Goal: Transaction & Acquisition: Purchase product/service

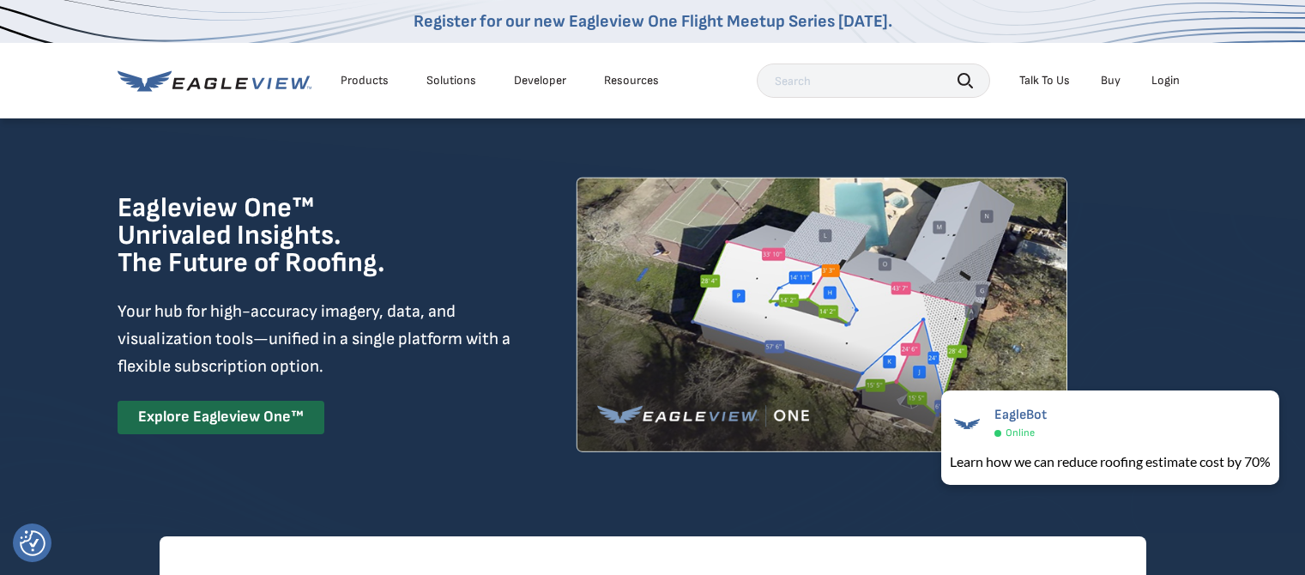
click at [1161, 83] on div "Login" at bounding box center [1165, 80] width 28 height 15
click at [1110, 83] on link "Buy" at bounding box center [1110, 80] width 20 height 15
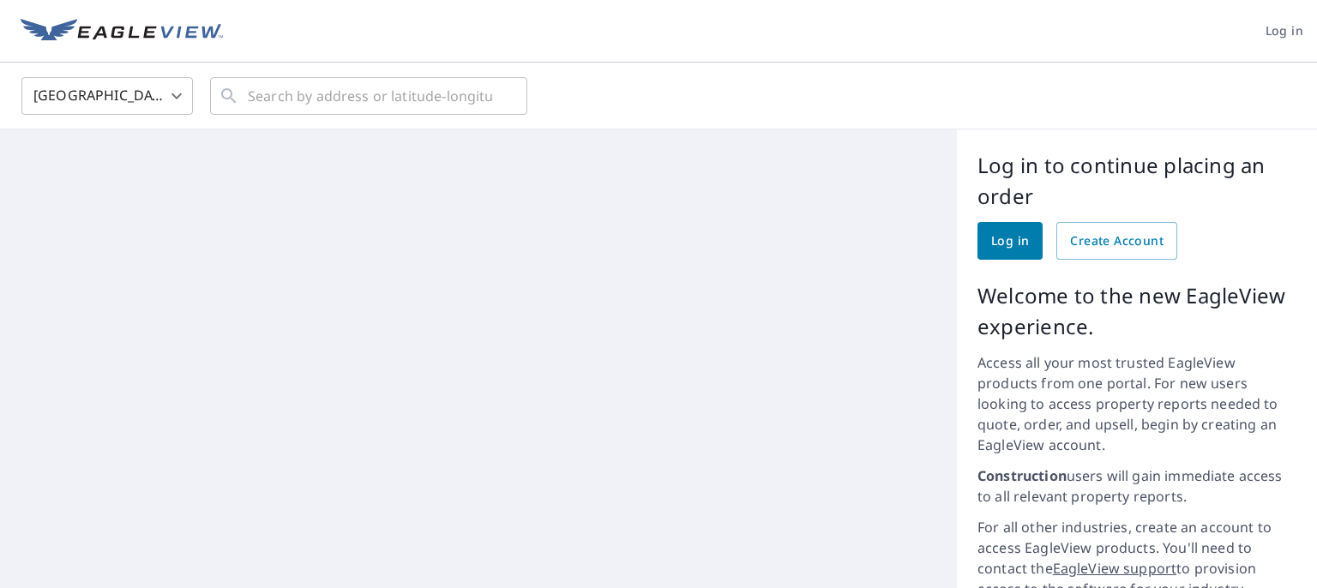
click at [1110, 83] on div "United States [GEOGRAPHIC_DATA] ​ ​" at bounding box center [653, 95] width 1288 height 40
click at [1002, 249] on span "Log in" at bounding box center [1010, 241] width 38 height 21
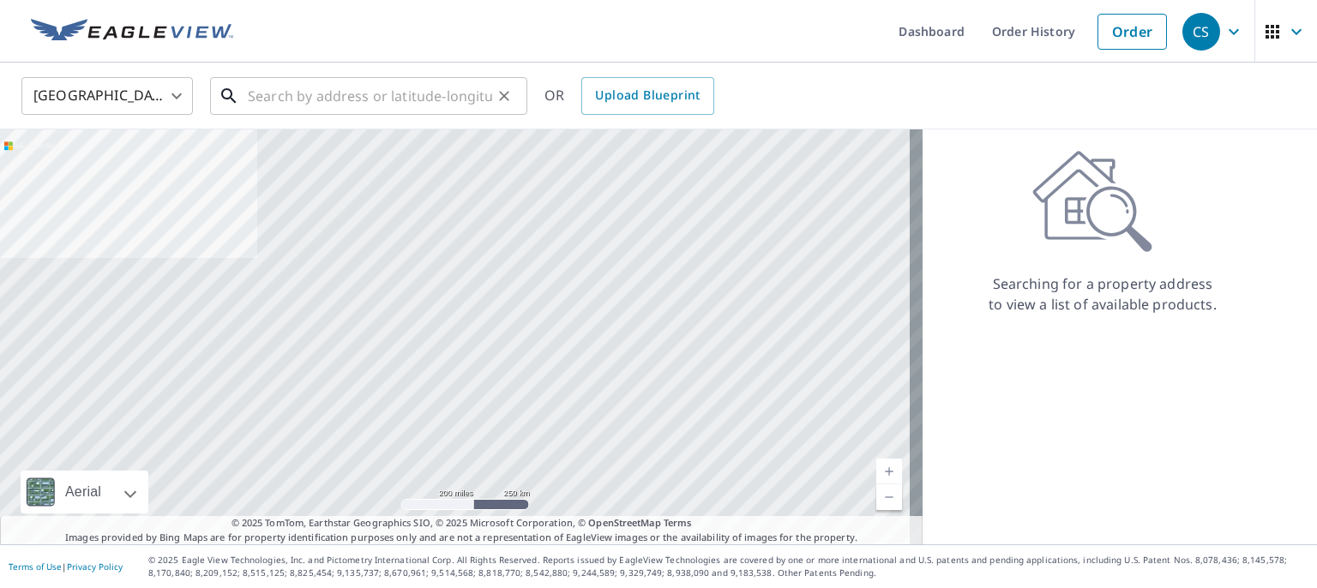
click at [278, 107] on input "text" at bounding box center [370, 96] width 244 height 48
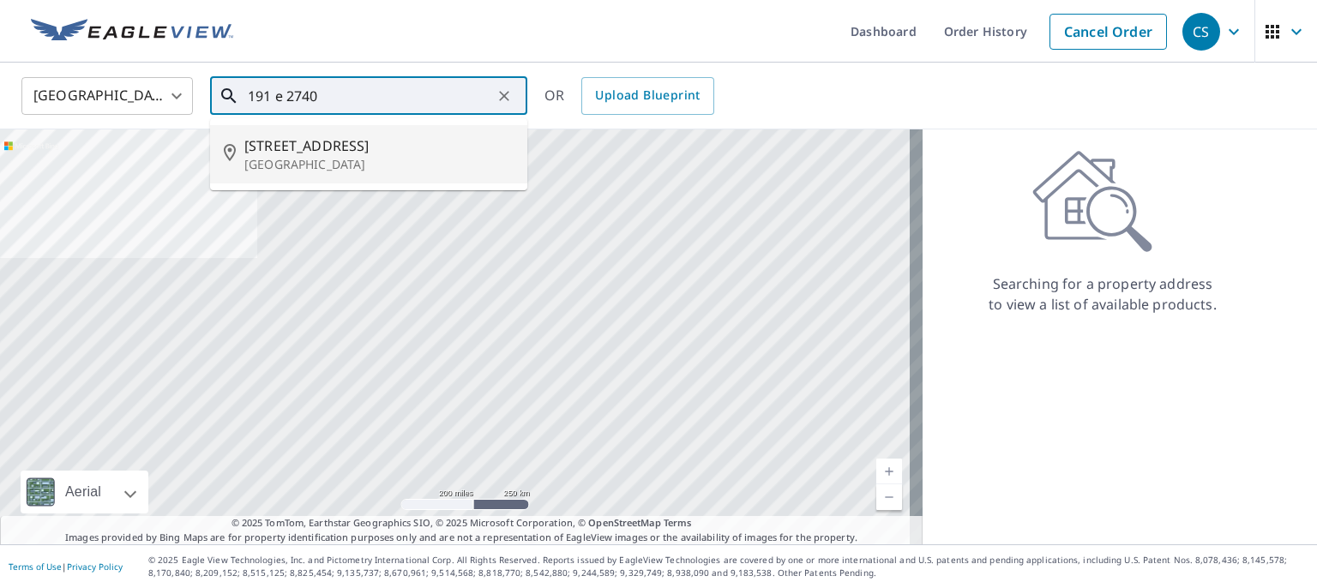
click at [274, 167] on p "Kankakee, IL 60901" at bounding box center [378, 164] width 269 height 17
type input "191 E 2740s Rd Kankakee, IL 60901"
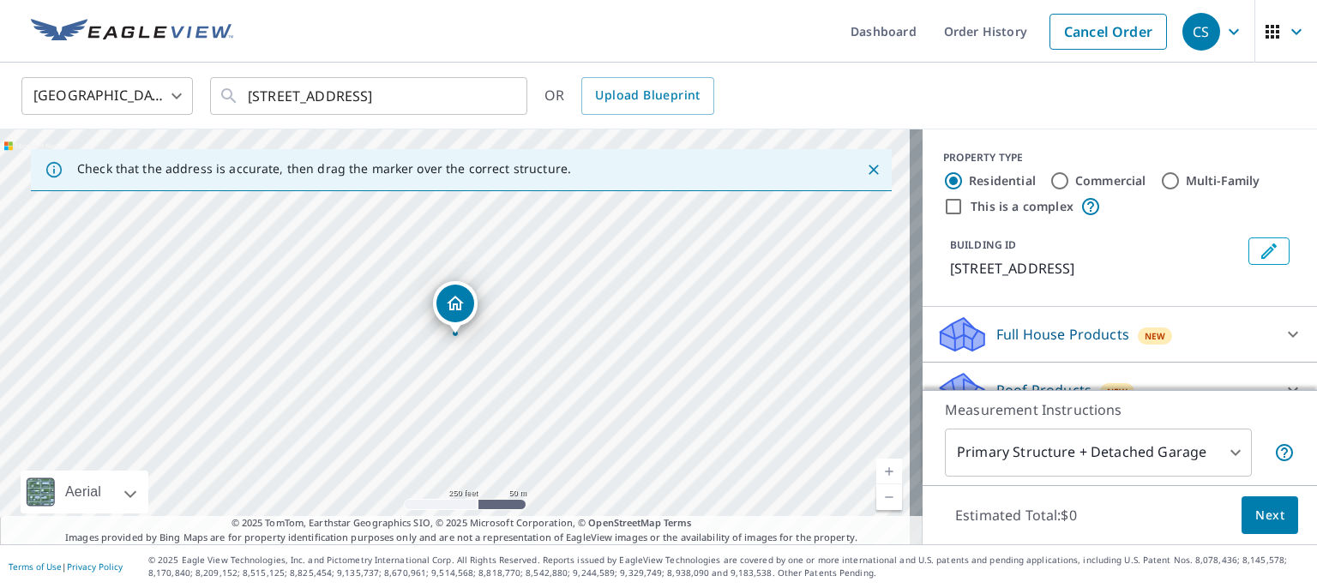
click at [621, 324] on div "191 E 2740s Rd Kankakee, IL 60901" at bounding box center [461, 337] width 923 height 415
click at [877, 467] on link "Current Level 17, Zoom In" at bounding box center [890, 472] width 26 height 26
click at [877, 467] on link "Current Level 18, Zoom In" at bounding box center [890, 472] width 26 height 26
click at [877, 467] on link "Current Level 19, Zoom In" at bounding box center [890, 472] width 26 height 26
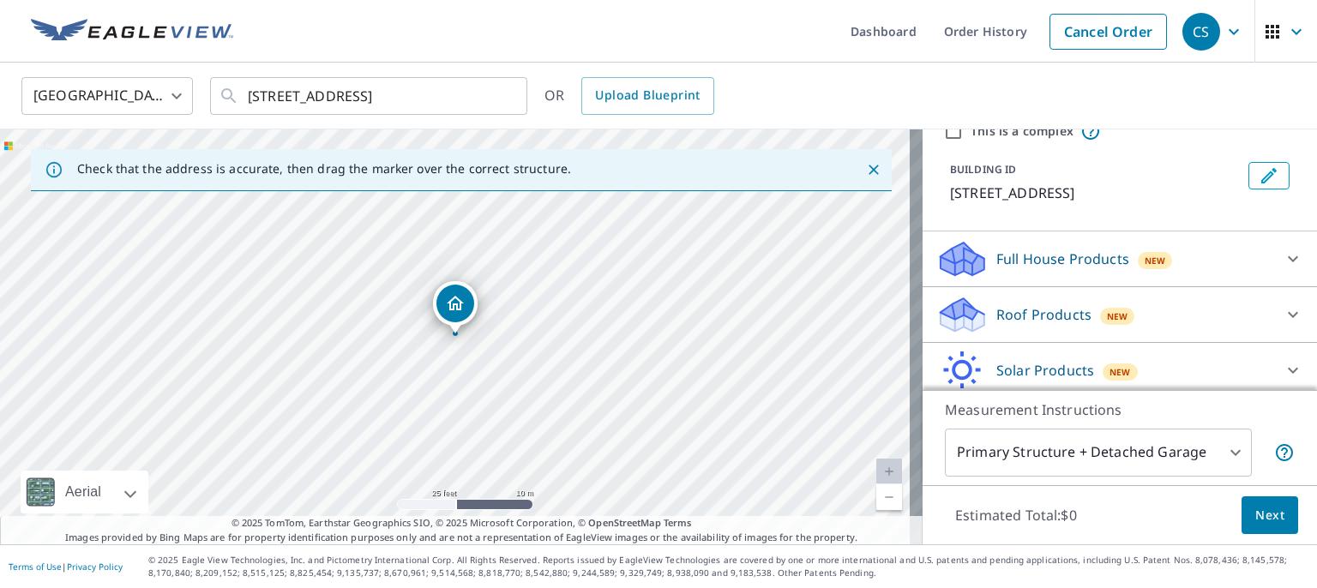
scroll to position [76, 0]
click at [1283, 310] on icon at bounding box center [1293, 314] width 21 height 21
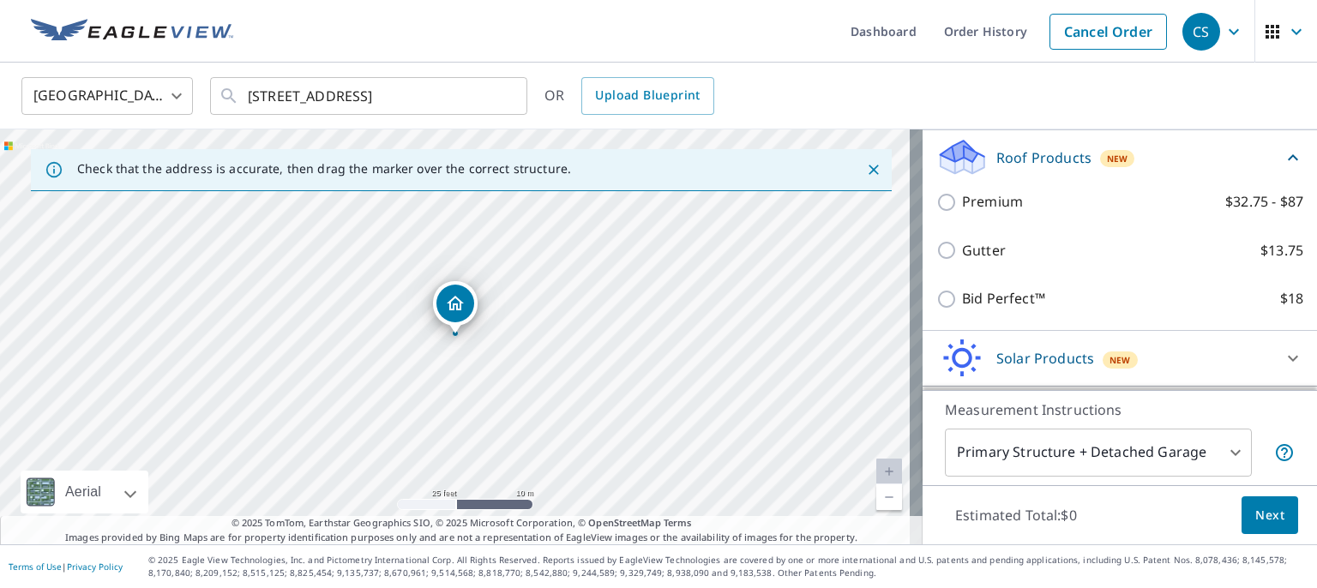
scroll to position [236, 0]
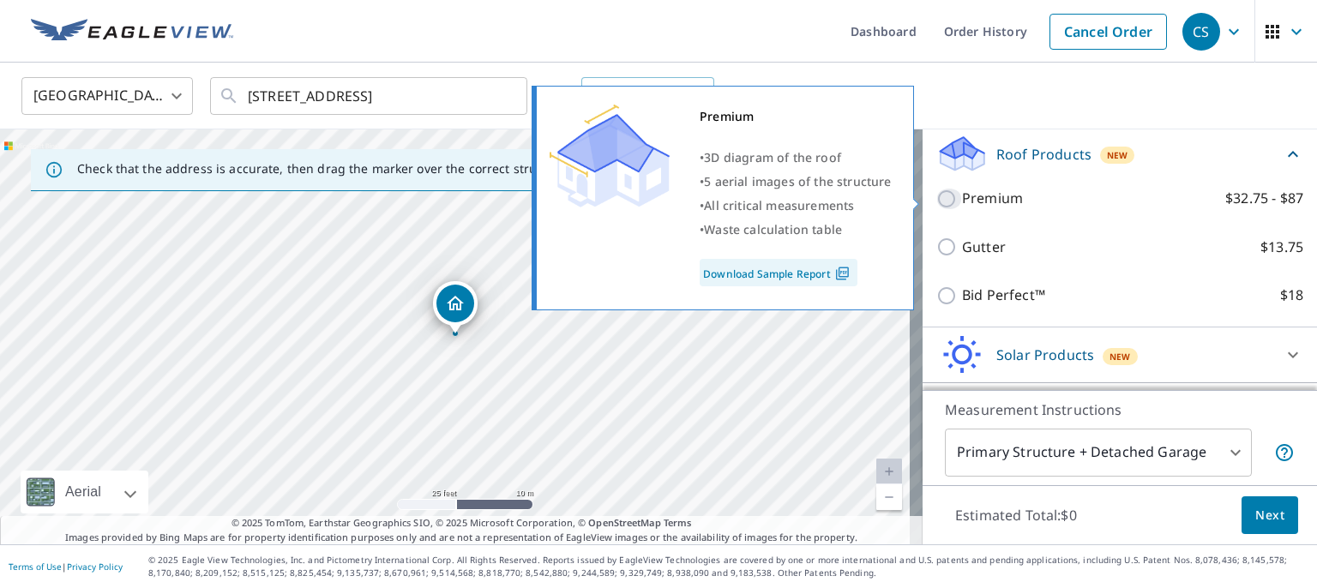
click at [937, 196] on input "Premium $32.75 - $87" at bounding box center [950, 199] width 26 height 21
checkbox input "true"
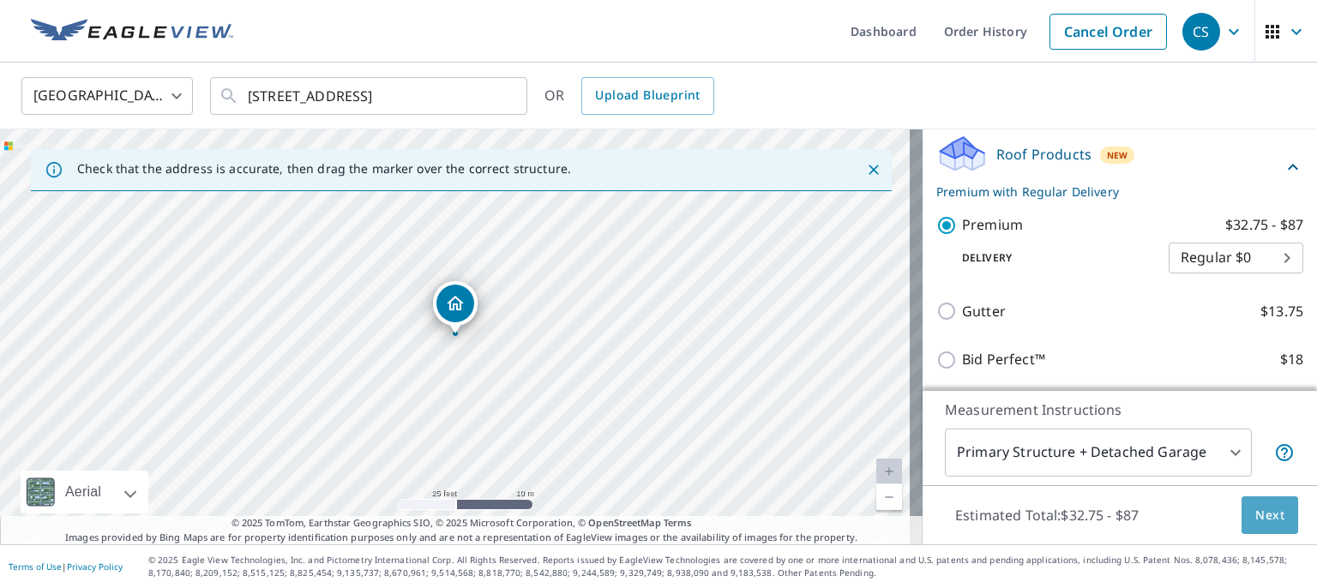
click at [1273, 512] on button "Next" at bounding box center [1270, 516] width 57 height 39
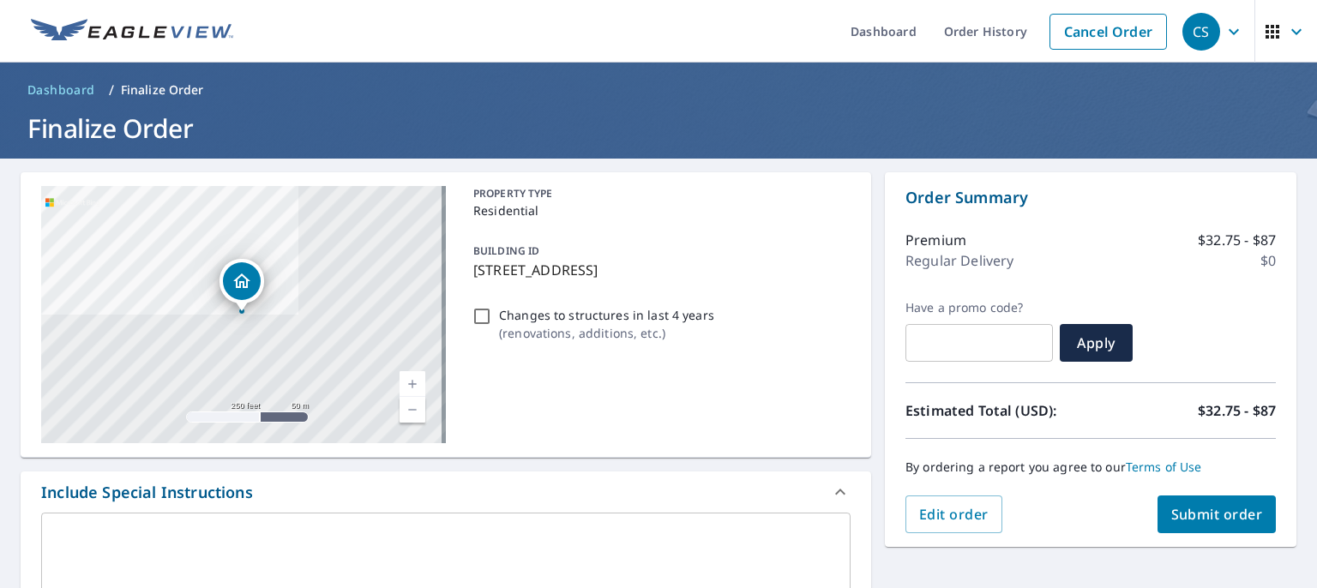
click at [1239, 521] on span "Submit order" at bounding box center [1218, 514] width 92 height 19
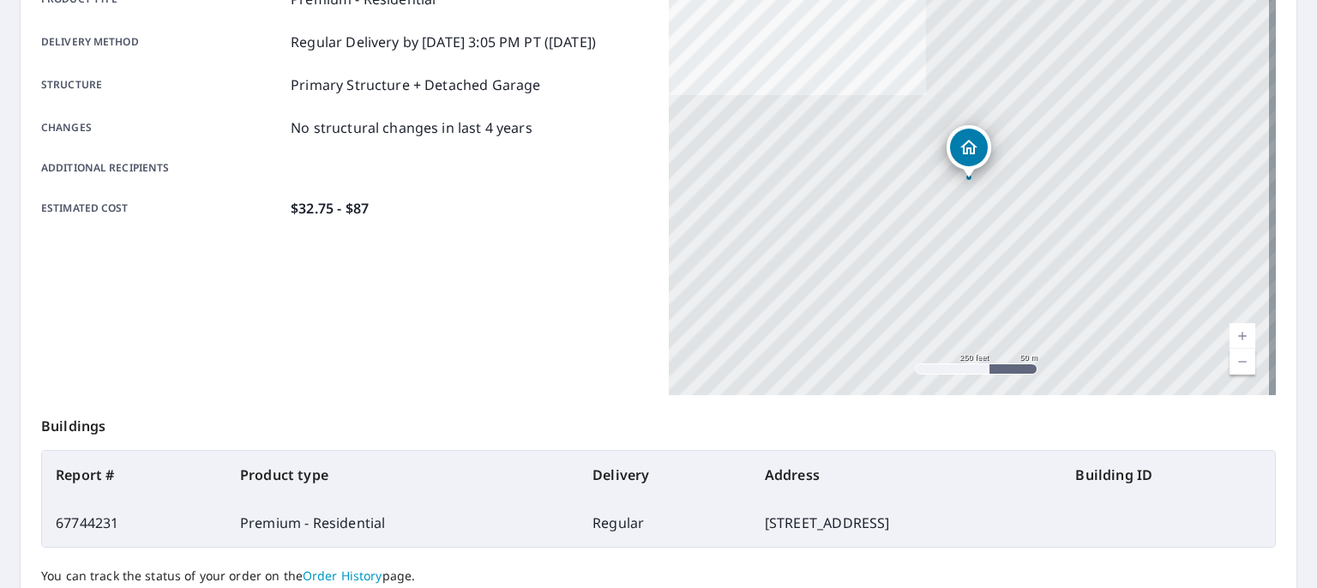
scroll to position [420, 0]
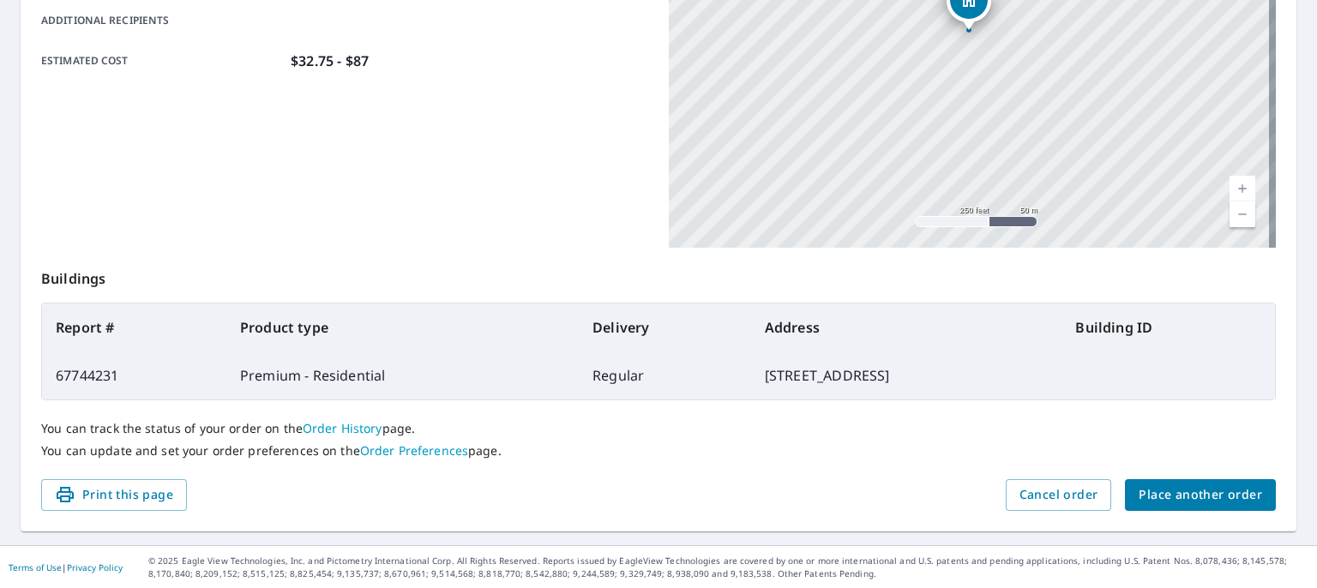
click at [1194, 486] on span "Place another order" at bounding box center [1201, 495] width 124 height 21
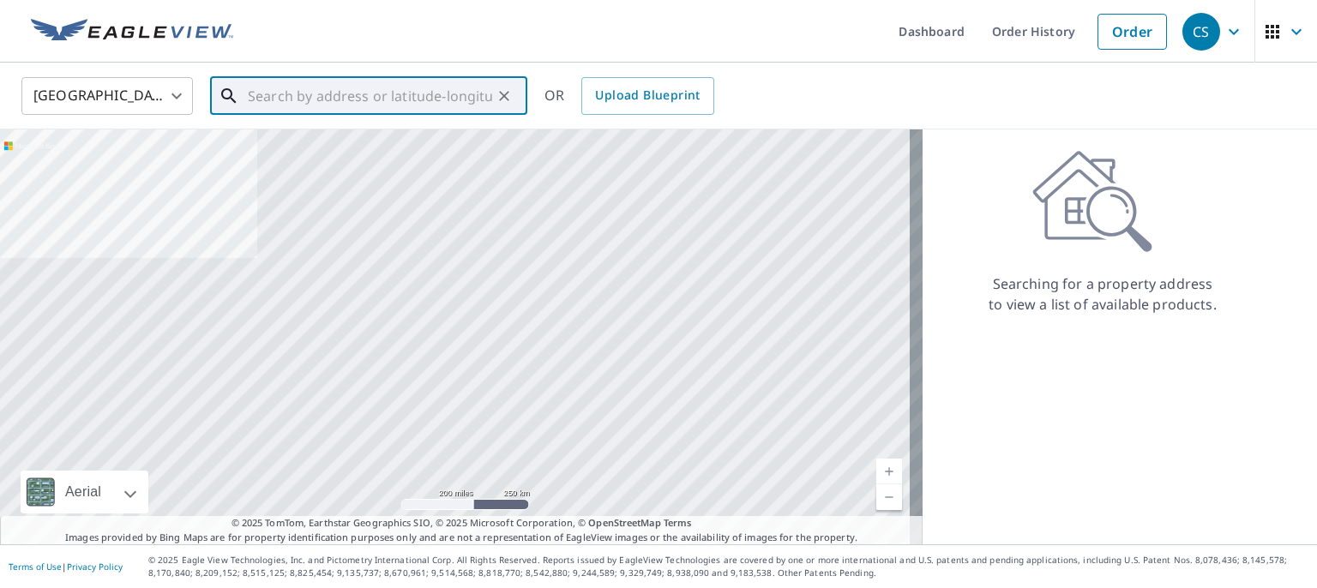
click at [302, 93] on input "text" at bounding box center [370, 96] width 244 height 48
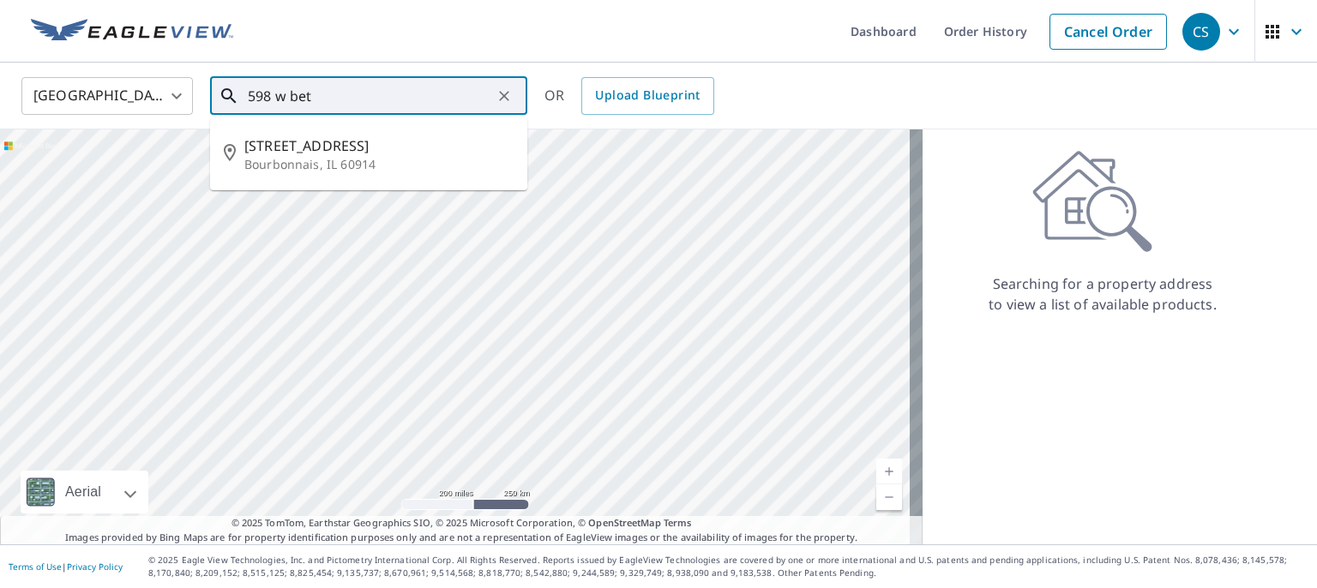
click at [302, 93] on input "598 w bet" at bounding box center [370, 96] width 244 height 48
click at [308, 92] on input "598 w bet" at bounding box center [370, 96] width 244 height 48
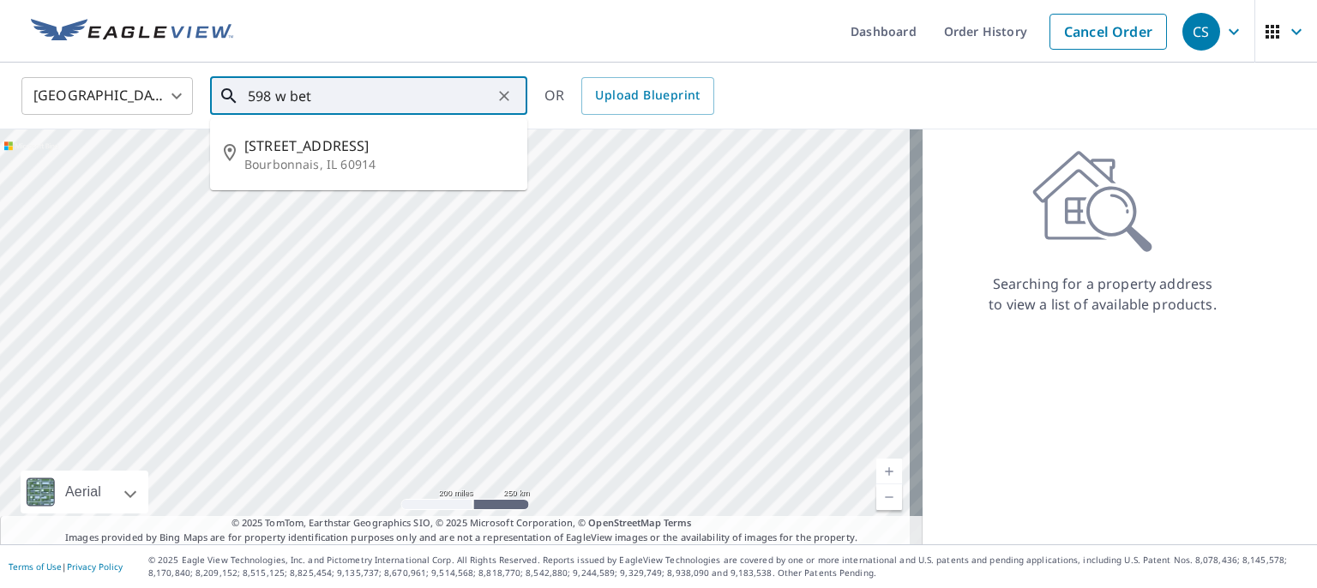
click at [302, 104] on input "598 w bet" at bounding box center [370, 96] width 244 height 48
drag, startPoint x: 302, startPoint y: 104, endPoint x: 321, endPoint y: 95, distance: 20.7
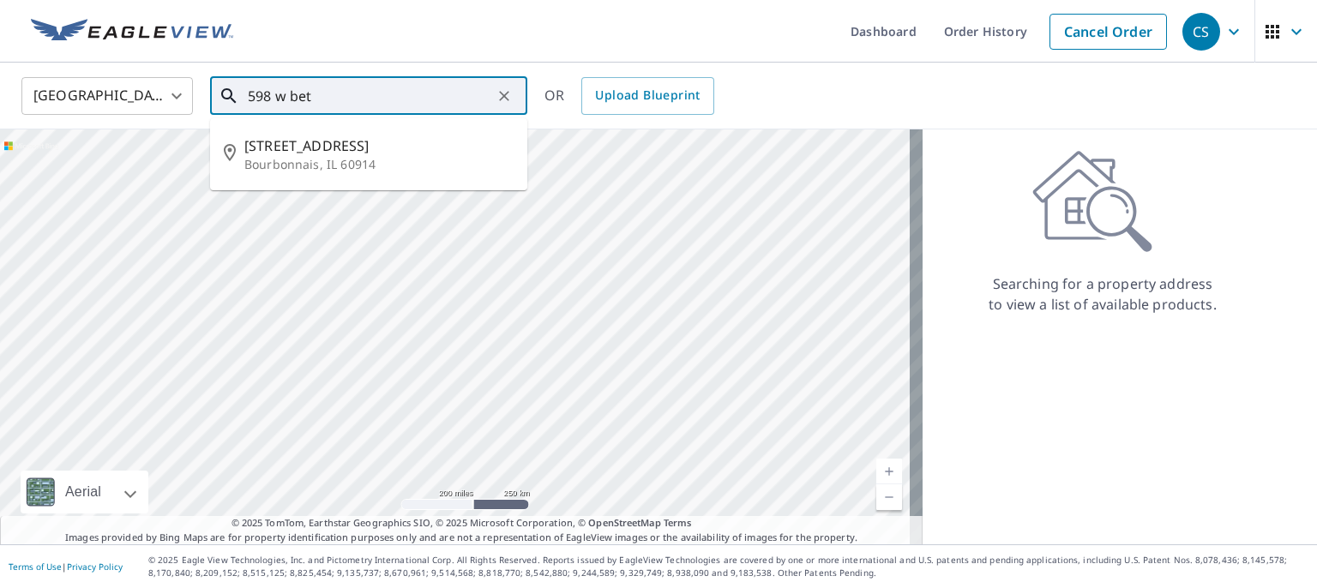
click at [321, 95] on input "598 w bet" at bounding box center [370, 96] width 244 height 48
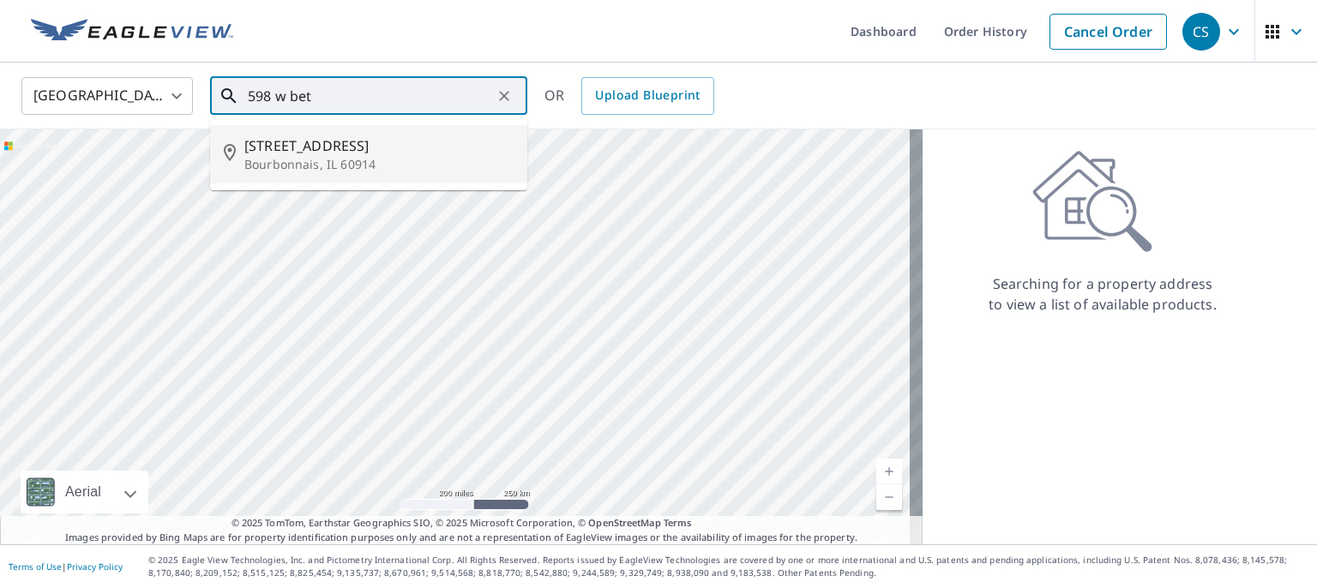
drag, startPoint x: 321, startPoint y: 95, endPoint x: 340, endPoint y: 146, distance: 54.0
click at [340, 115] on div "598 w bet ​ 598 W Bethel Dr Bourbonnais, IL 60914" at bounding box center [368, 96] width 317 height 38
click at [340, 146] on span "598 W Bethel Dr" at bounding box center [378, 146] width 269 height 21
type input "598 W Bethel Dr Bourbonnais, IL 60914"
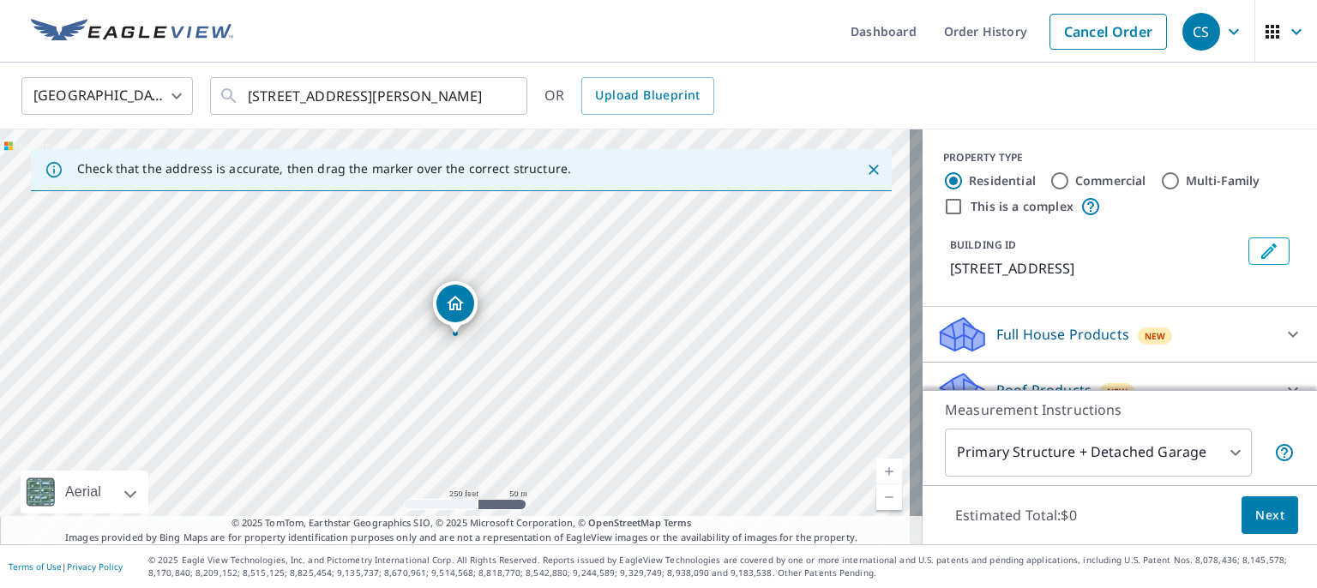
click at [877, 477] on link "Current Level 17, Zoom In" at bounding box center [890, 472] width 26 height 26
click at [1256, 519] on span "Next" at bounding box center [1270, 515] width 29 height 21
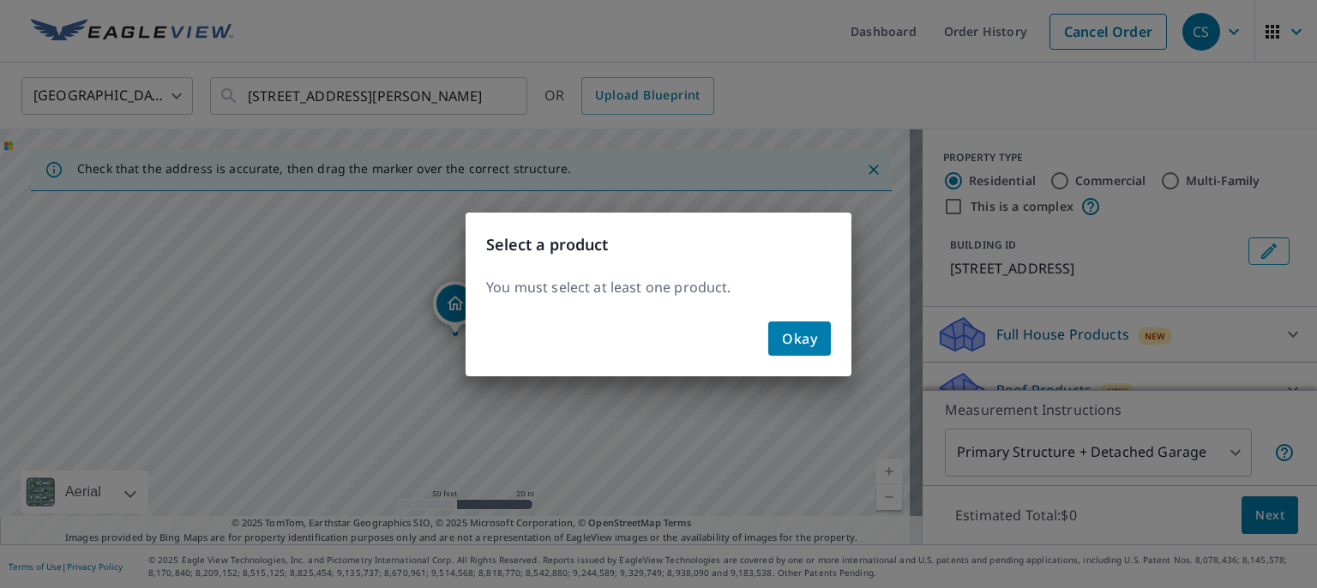
click at [1094, 380] on div "Select a product You must select at least one product. Okay" at bounding box center [658, 294] width 1317 height 588
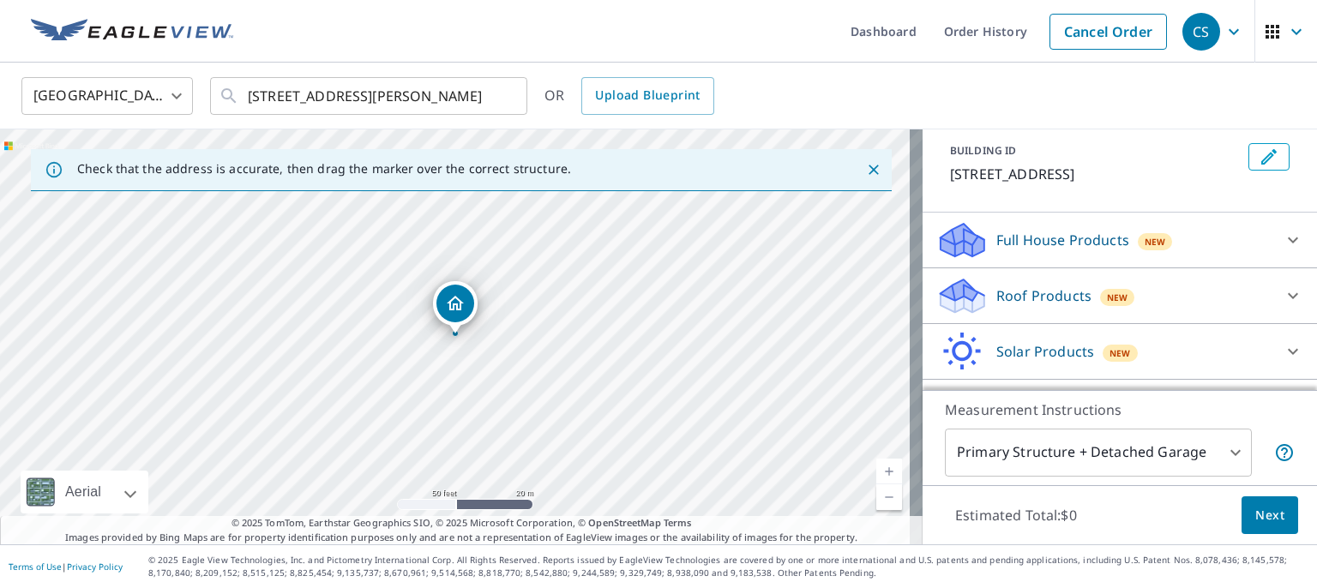
scroll to position [97, 0]
click at [1288, 292] on icon at bounding box center [1293, 294] width 10 height 6
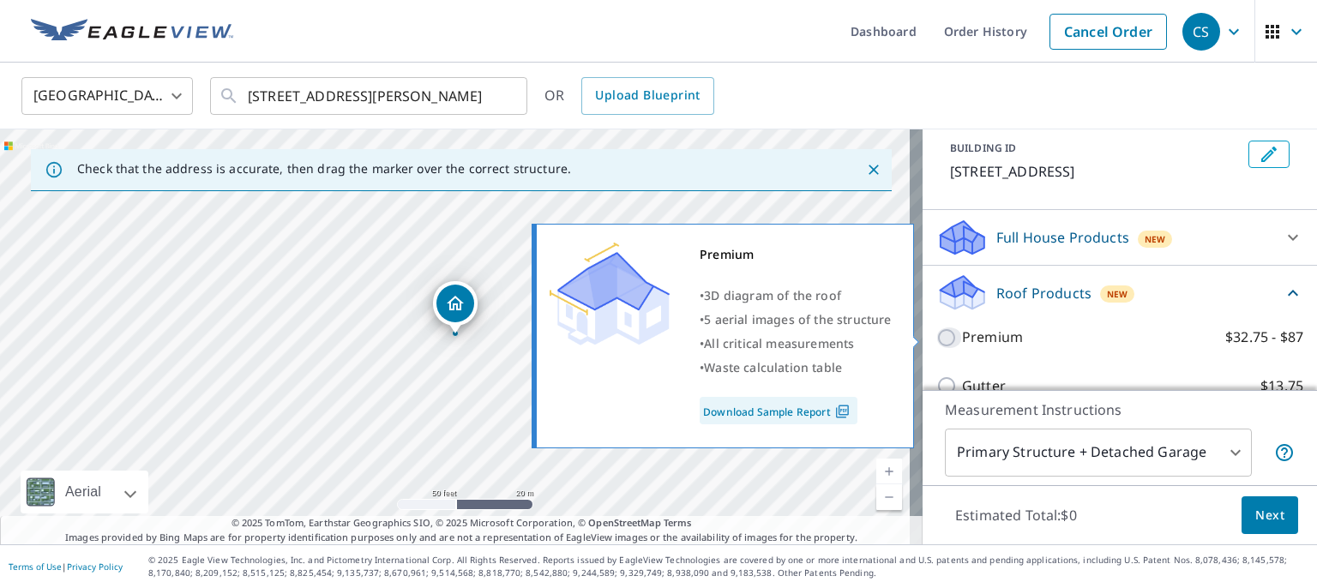
click at [937, 337] on input "Premium $32.75 - $87" at bounding box center [950, 338] width 26 height 21
checkbox input "true"
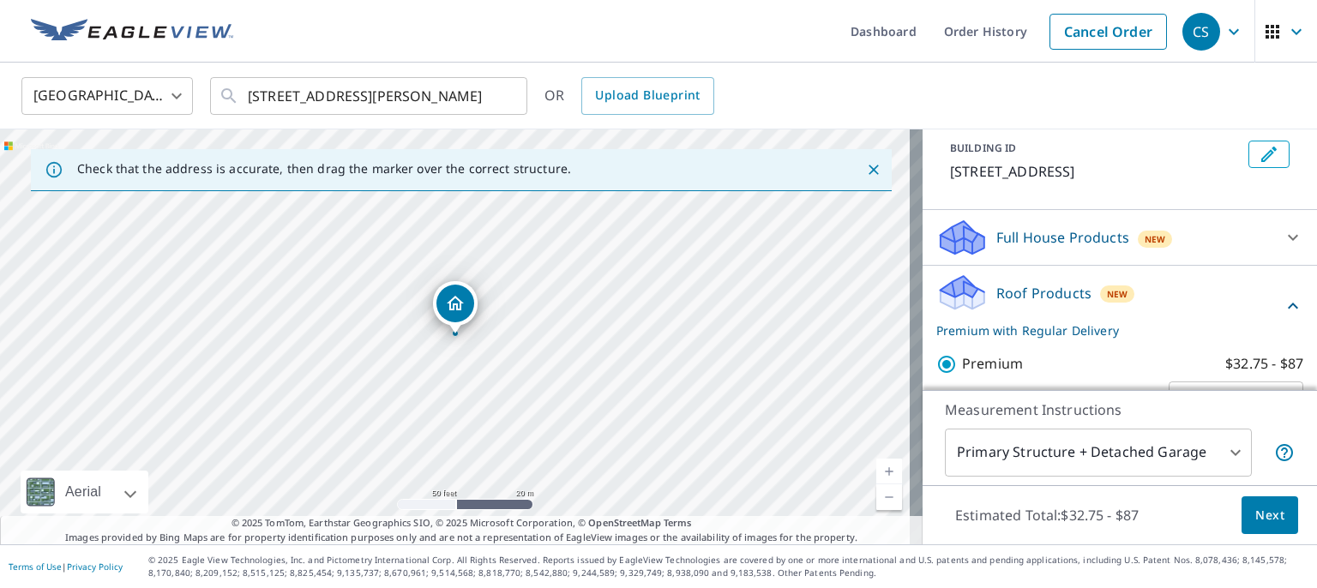
click at [1256, 515] on span "Next" at bounding box center [1270, 515] width 29 height 21
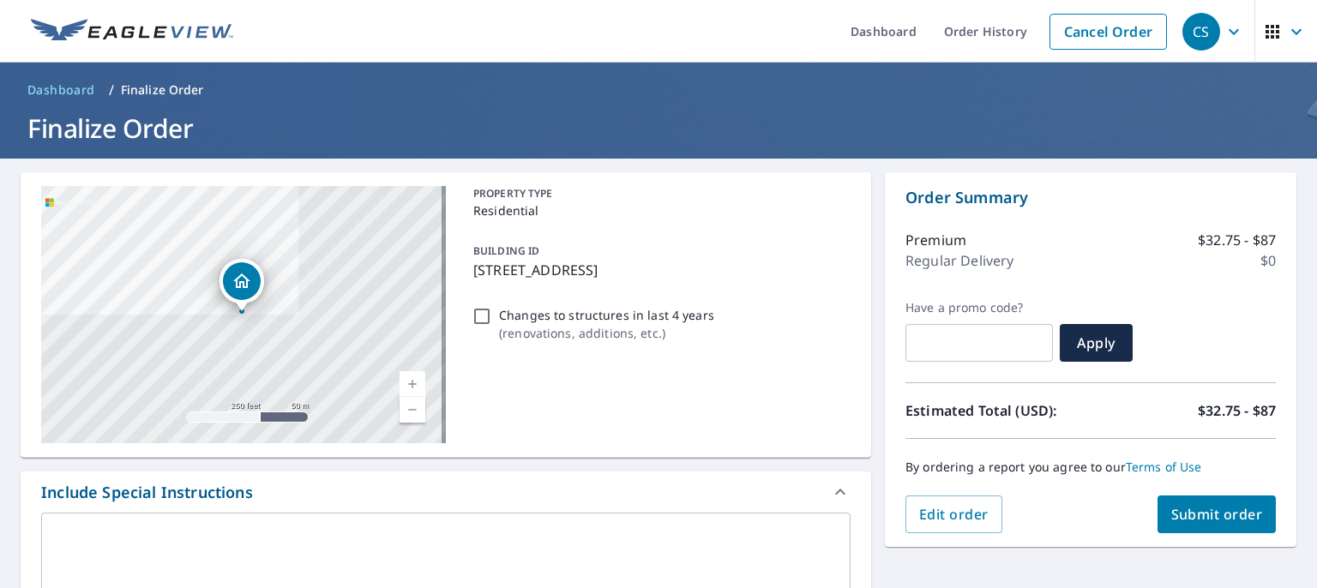
click at [1256, 515] on button "Submit order" at bounding box center [1217, 515] width 119 height 38
